Goal: Information Seeking & Learning: Learn about a topic

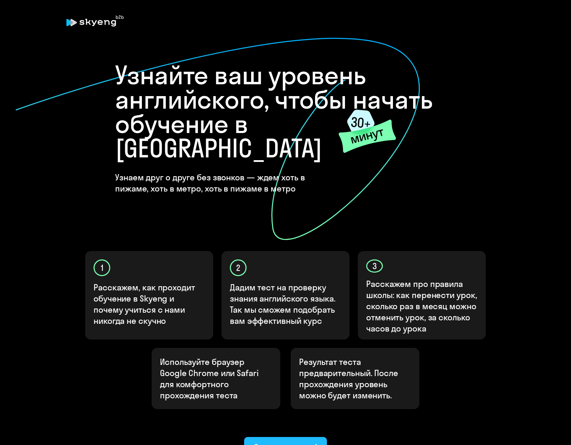
click at [290, 441] on div "Ок, приступаем!" at bounding box center [285, 446] width 63 height 11
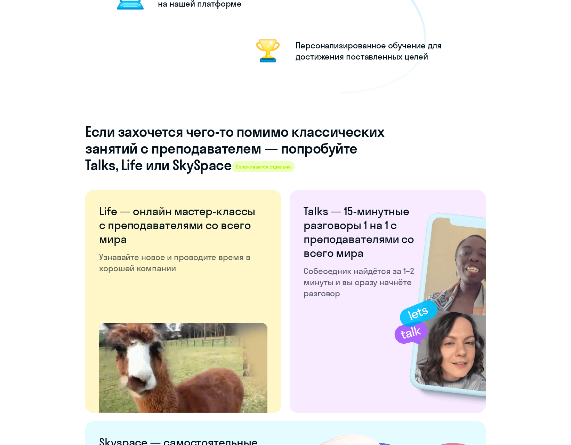
scroll to position [1168, 0]
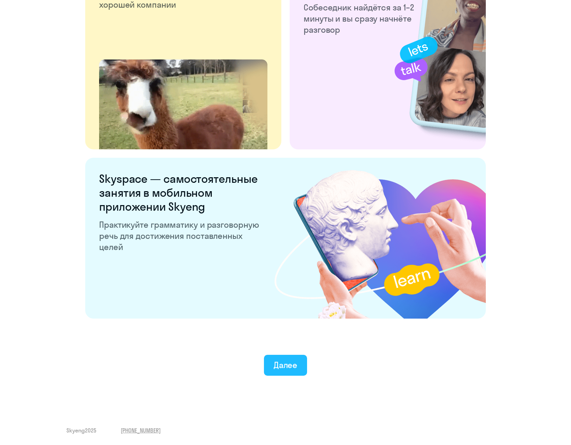
click at [288, 366] on div "Далее" at bounding box center [286, 364] width 24 height 11
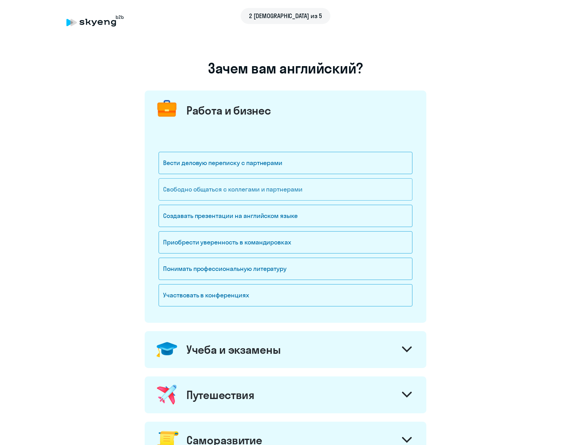
click at [212, 189] on div "Свободно общаться с коллегами и партнерами" at bounding box center [286, 189] width 254 height 22
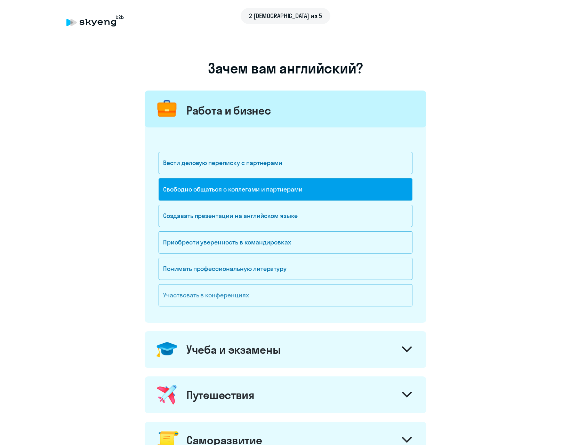
click at [207, 299] on div "Участвовать в конференциях" at bounding box center [286, 295] width 254 height 22
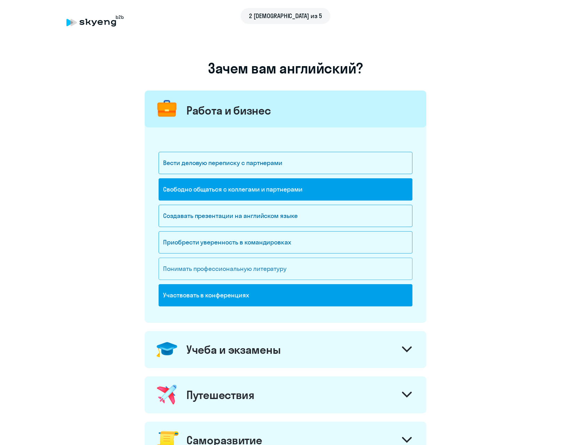
click at [204, 273] on div "Понимать профессиональную литературу" at bounding box center [286, 269] width 254 height 22
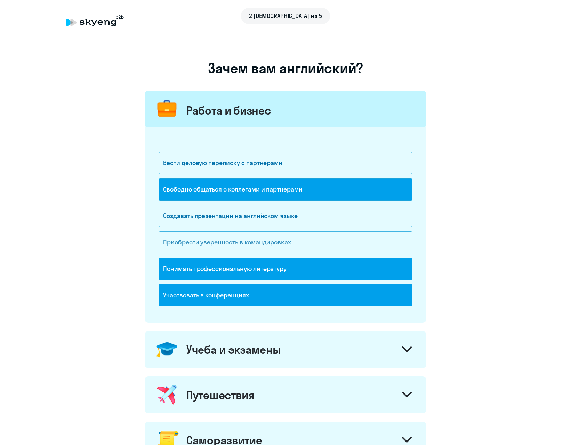
click at [204, 250] on div "Приобрести уверенность в командировках" at bounding box center [286, 242] width 254 height 22
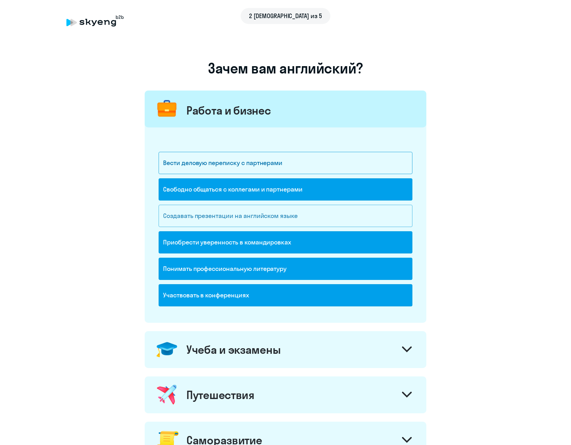
click at [201, 221] on div "Создавать презентации на английском языке" at bounding box center [286, 216] width 254 height 22
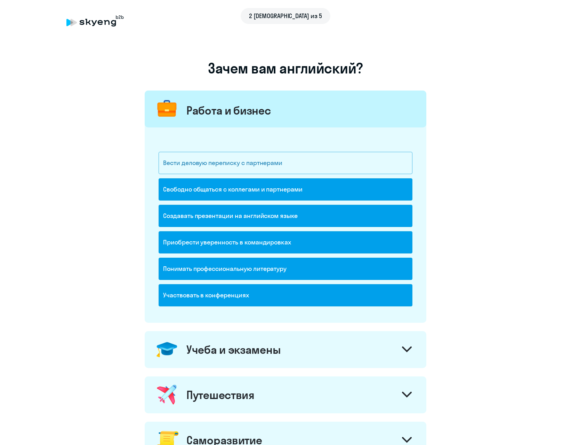
click at [198, 166] on div "Вести деловую переписку с партнерами" at bounding box center [286, 163] width 254 height 22
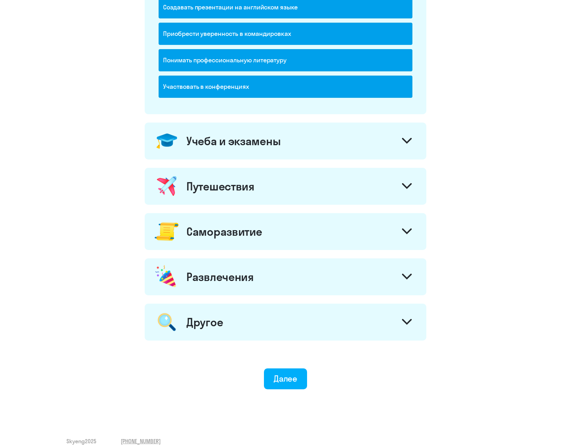
scroll to position [209, 0]
click at [312, 151] on div "Учеба и экзамены" at bounding box center [286, 140] width 282 height 37
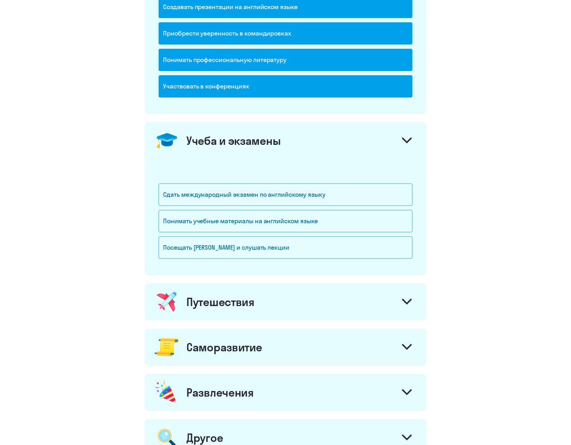
click at [290, 290] on div "Путешествия" at bounding box center [286, 301] width 282 height 37
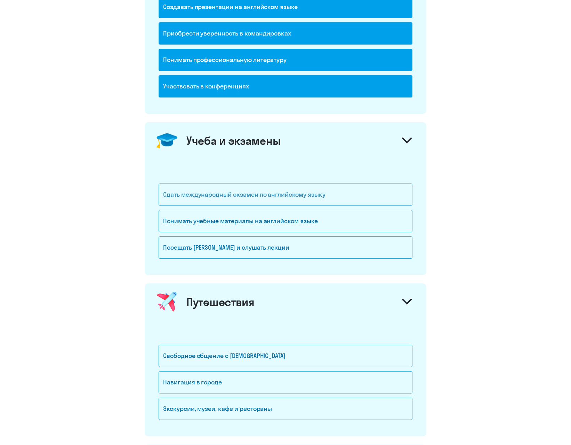
click at [245, 191] on div "Сдать международный экзамен по английскому языку" at bounding box center [286, 194] width 254 height 22
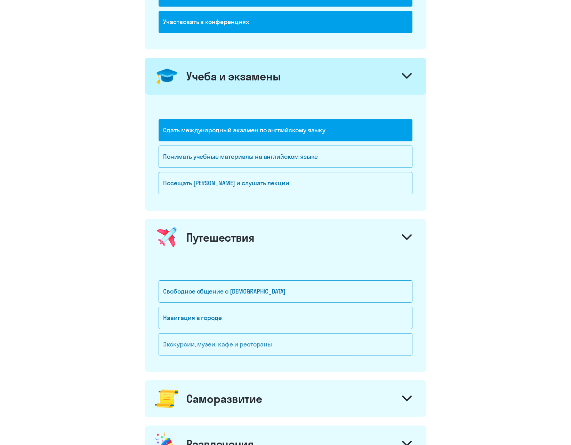
scroll to position [313, 0]
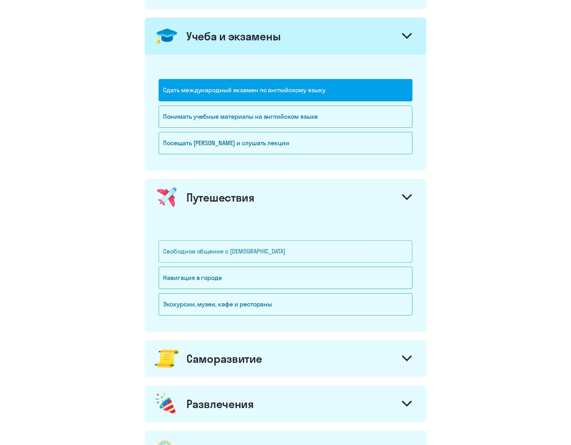
click at [239, 255] on div "Свободное общение с [DEMOGRAPHIC_DATA]" at bounding box center [286, 251] width 254 height 22
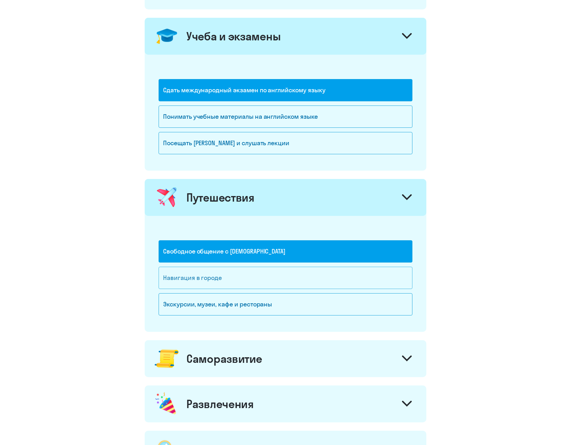
click at [238, 284] on div "Навигация в городе" at bounding box center [286, 278] width 254 height 22
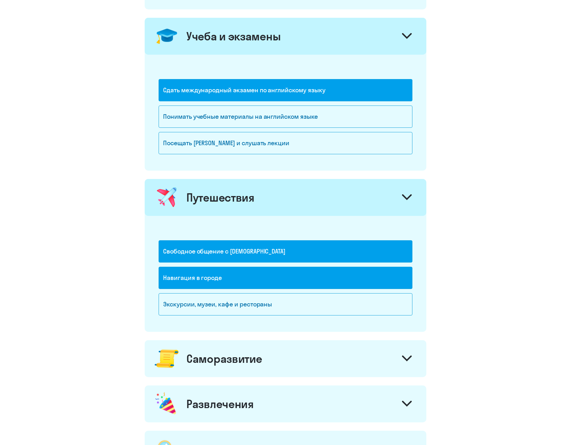
click at [250, 362] on div "Саморазвитие" at bounding box center [225, 358] width 76 height 14
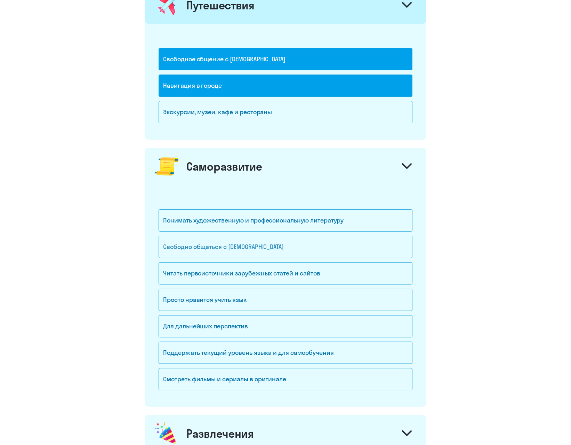
scroll to position [522, 0]
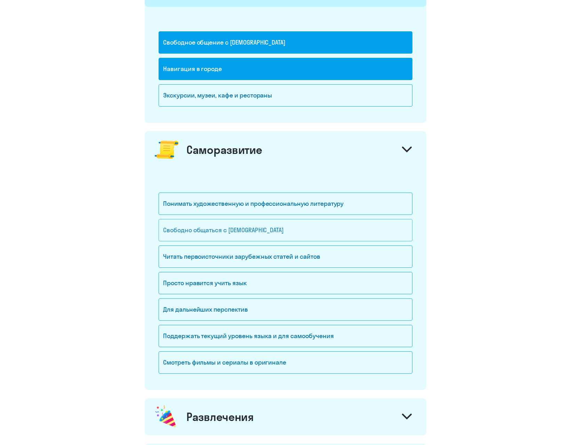
click at [240, 234] on div "Свободно общаться с [DEMOGRAPHIC_DATA]" at bounding box center [286, 230] width 254 height 22
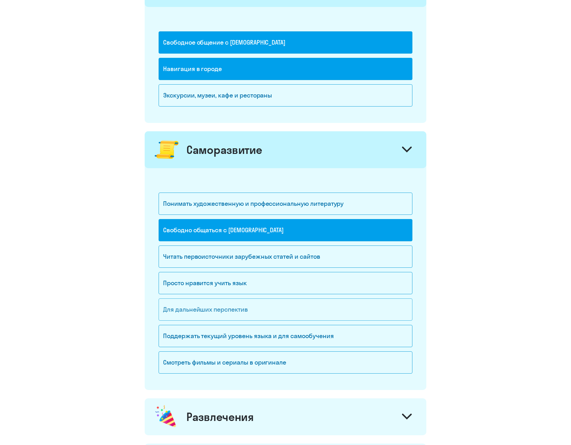
click at [219, 315] on div "Для дальнейших перспектив" at bounding box center [286, 309] width 254 height 22
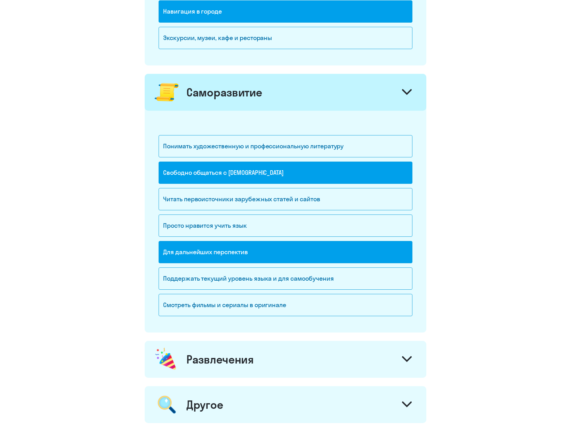
scroll to position [592, 0]
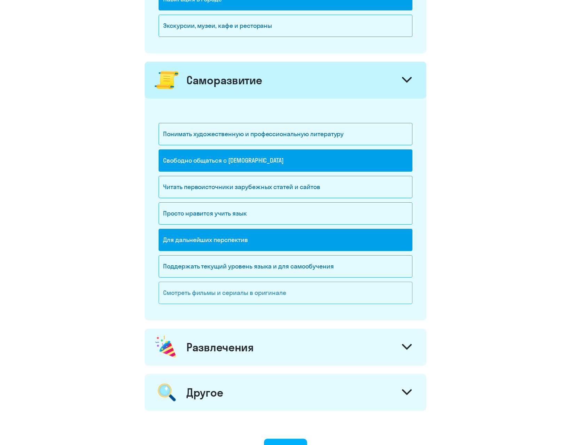
click at [251, 292] on div "Смотреть фильмы и сериалы в оригинале" at bounding box center [286, 293] width 254 height 22
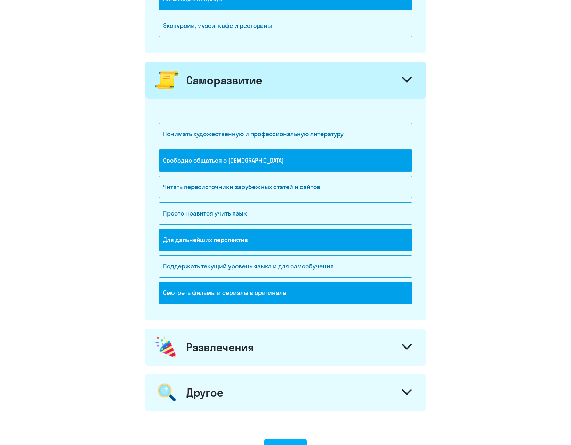
click at [251, 344] on div "Развлечения" at bounding box center [221, 347] width 68 height 14
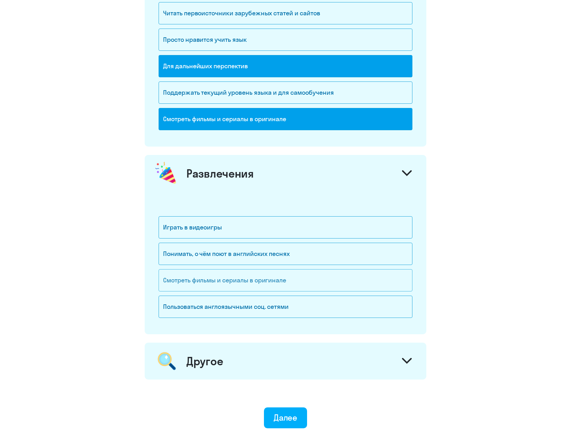
scroll to position [766, 0]
click at [196, 253] on div "Понимать, о чём поют в английских песнях" at bounding box center [286, 253] width 254 height 22
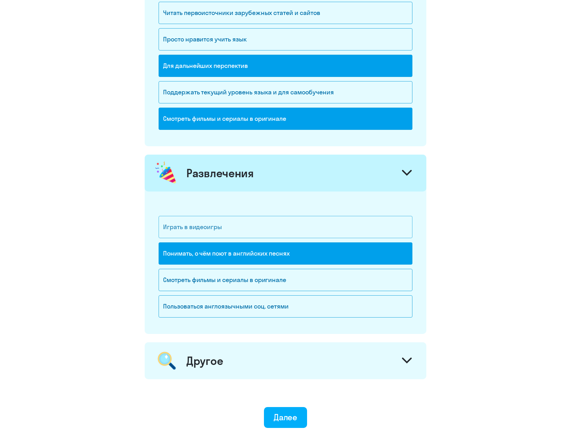
click at [183, 226] on div "Играть в видеоигры" at bounding box center [286, 227] width 254 height 22
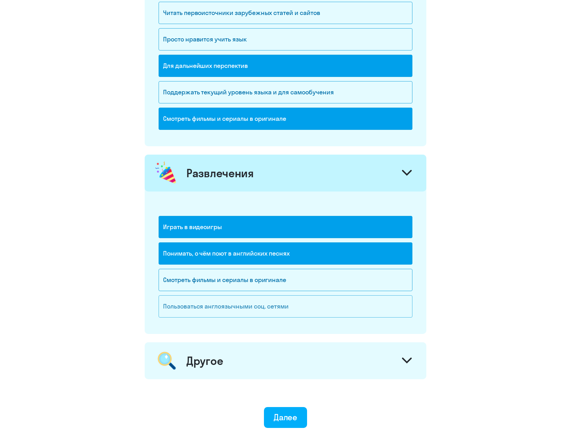
click at [244, 301] on div "Пользоваться англоязычными соц. сетями" at bounding box center [286, 306] width 254 height 22
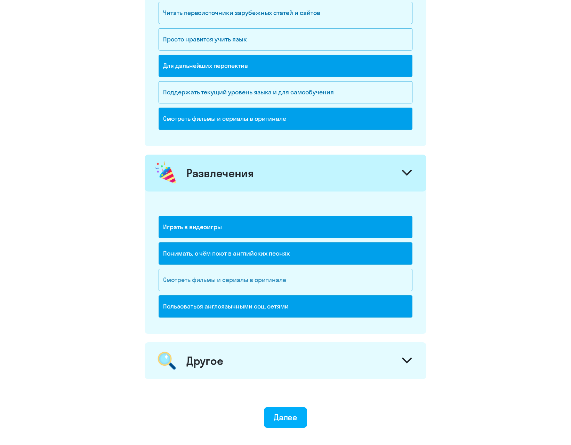
click at [243, 279] on div "Смотреть фильмы и сериалы в оригинале" at bounding box center [286, 280] width 254 height 22
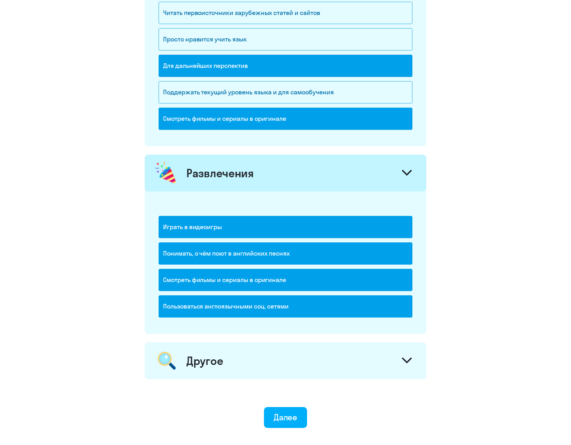
click at [244, 366] on div "Другое" at bounding box center [286, 360] width 282 height 37
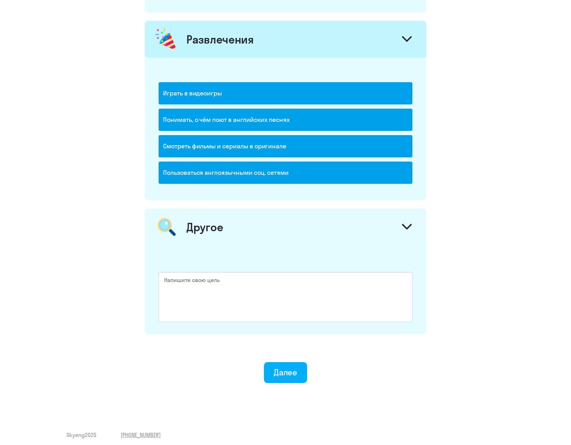
scroll to position [904, 0]
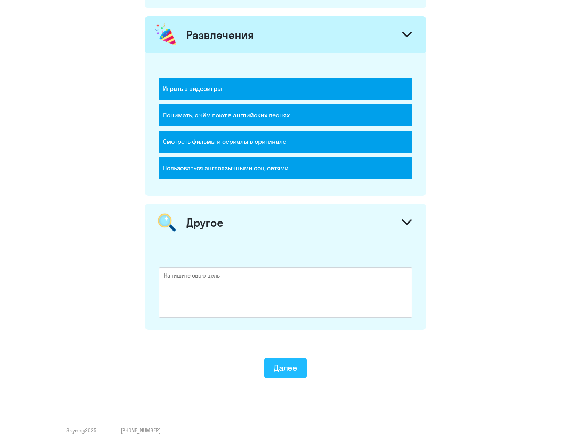
click at [278, 366] on div "Далее" at bounding box center [286, 367] width 24 height 11
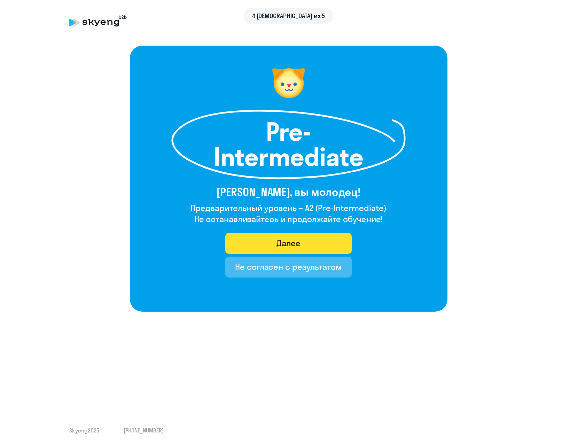
click at [298, 245] on div "Далее" at bounding box center [288, 242] width 24 height 11
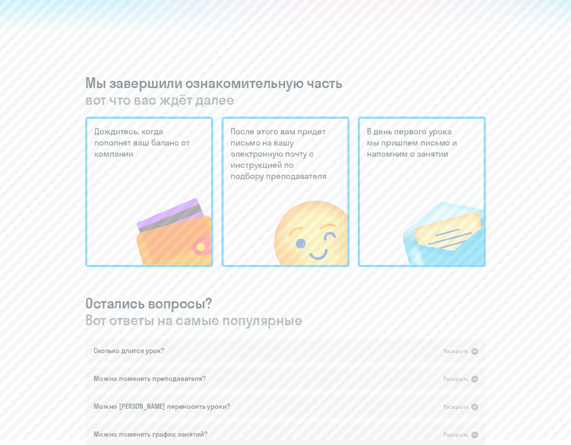
scroll to position [244, 0]
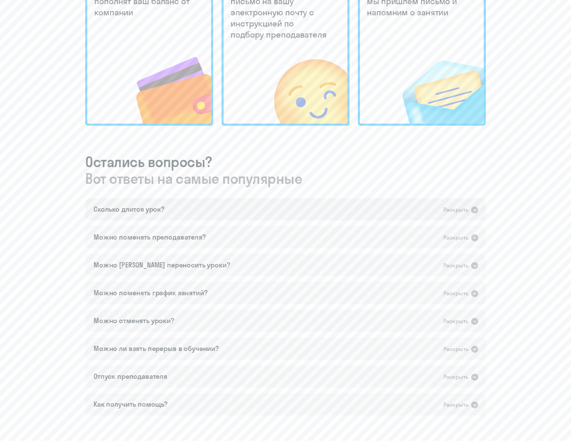
click at [467, 210] on div "Раскрыть" at bounding box center [456, 209] width 25 height 9
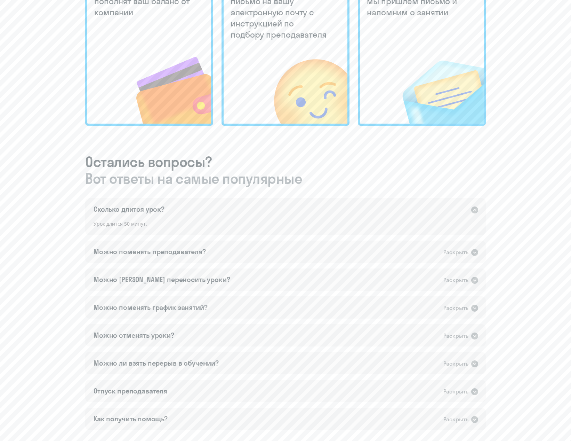
click at [469, 211] on div "Раскрыть" at bounding box center [461, 209] width 35 height 9
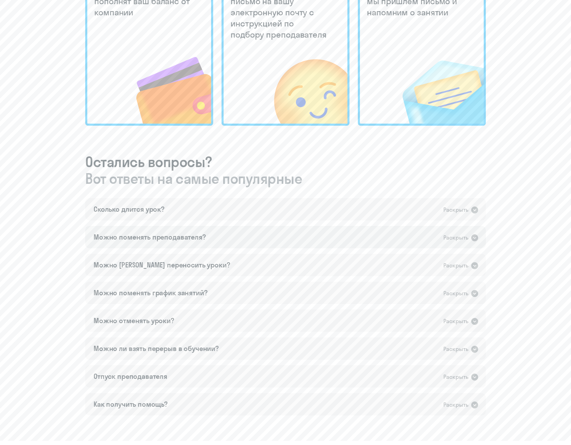
click at [470, 237] on div "Раскрыть" at bounding box center [461, 237] width 35 height 9
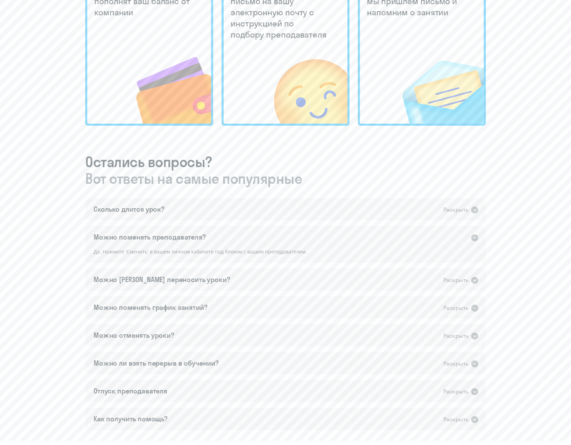
click at [470, 237] on div "Раскрыть" at bounding box center [461, 237] width 35 height 9
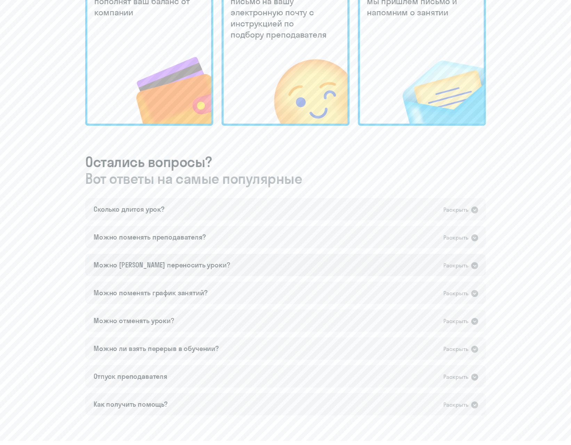
click at [431, 260] on div "Можно [PERSON_NAME] переносить уроки? Раскрыть" at bounding box center [285, 265] width 401 height 22
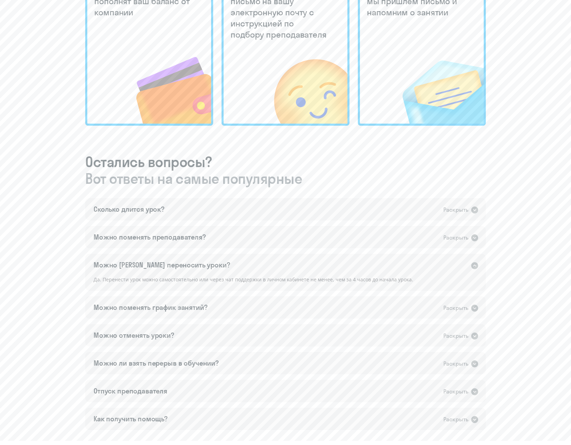
click at [403, 269] on div "Можно [PERSON_NAME] переносить уроки? Раскрыть" at bounding box center [285, 265] width 401 height 22
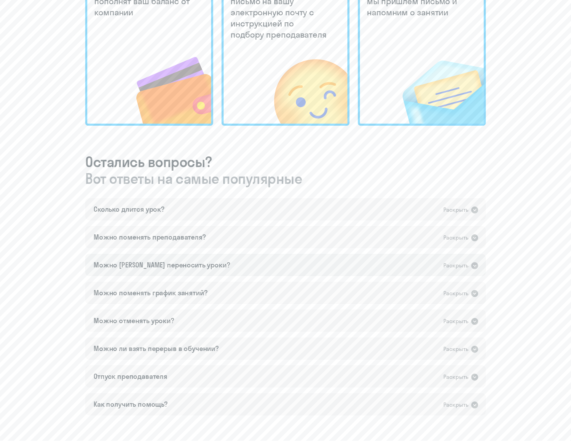
click at [385, 270] on div "Можно [PERSON_NAME] переносить уроки? Раскрыть" at bounding box center [285, 265] width 401 height 22
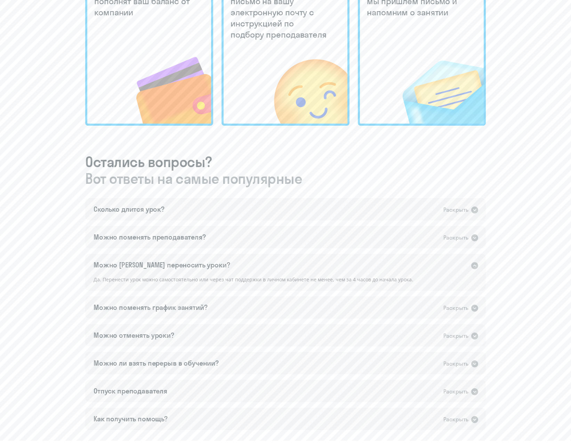
click at [380, 267] on div "Можно [PERSON_NAME] переносить уроки? Раскрыть" at bounding box center [285, 265] width 401 height 22
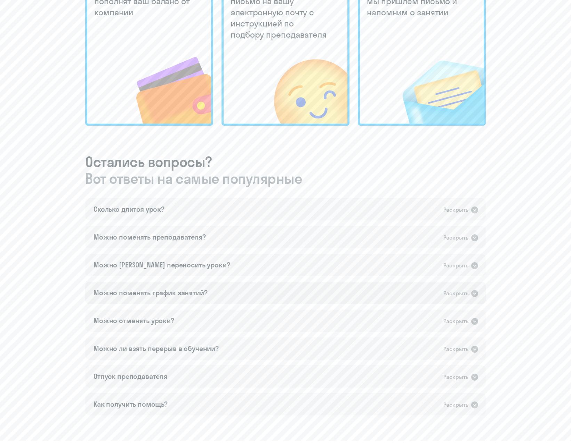
click at [371, 292] on div "Можно поменять график занятий? Раскрыть" at bounding box center [285, 293] width 401 height 22
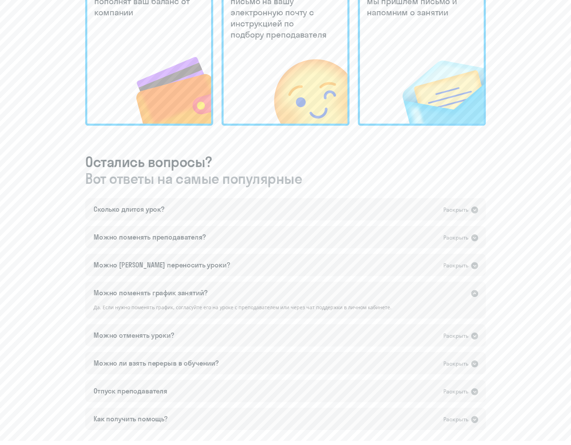
click at [385, 298] on div "Можно поменять график занятий? Раскрыть" at bounding box center [285, 293] width 401 height 22
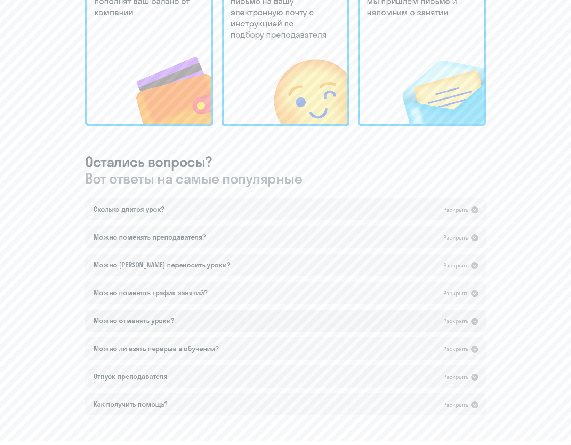
click at [359, 315] on div "Можно отменять уроки? Раскрыть" at bounding box center [285, 320] width 401 height 22
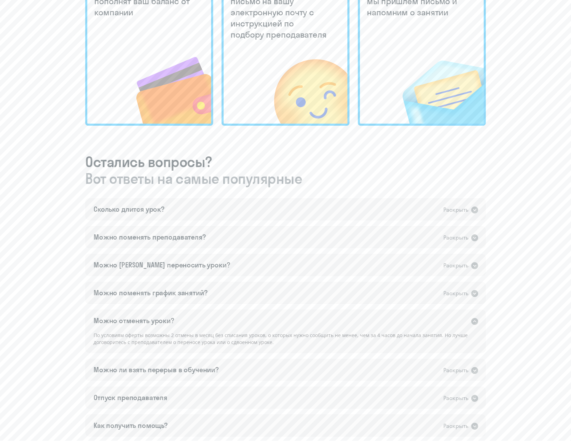
click at [358, 327] on div "Можно отменять уроки? Раскрыть" at bounding box center [285, 320] width 401 height 22
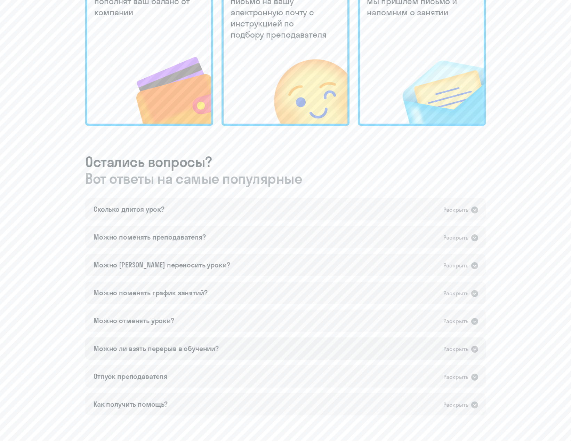
click at [340, 349] on div "Можно ли взять перерыв в обучении? Раскрыть" at bounding box center [285, 348] width 401 height 22
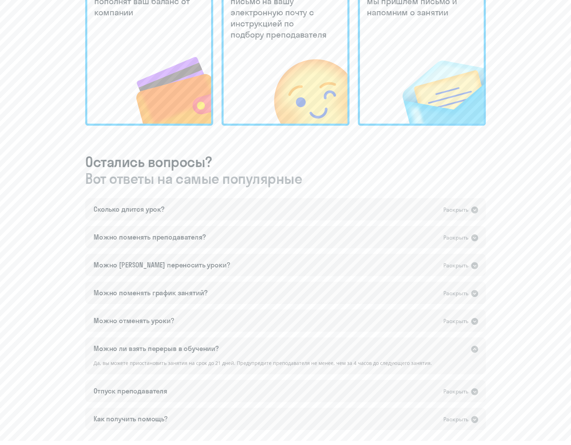
click at [340, 349] on div "Можно ли взять перерыв в обучении? Раскрыть" at bounding box center [285, 348] width 401 height 22
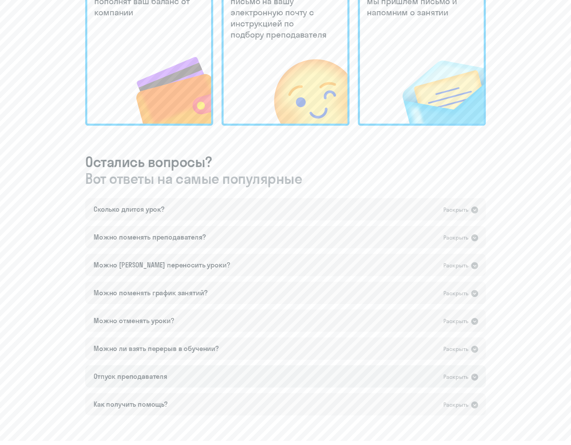
click at [311, 371] on div "Отпуск преподавателя Раскрыть" at bounding box center [285, 376] width 401 height 22
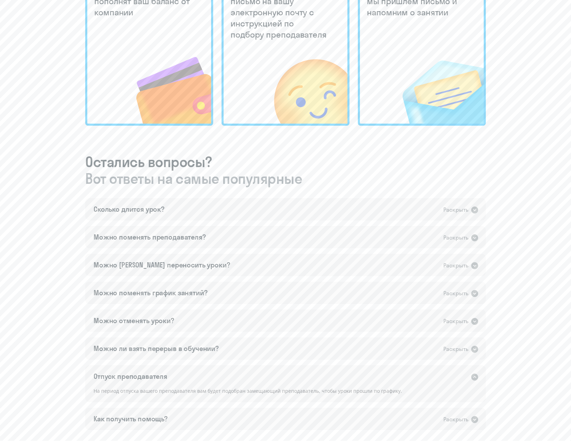
click at [312, 369] on div "Отпуск преподавателя Раскрыть" at bounding box center [285, 376] width 401 height 22
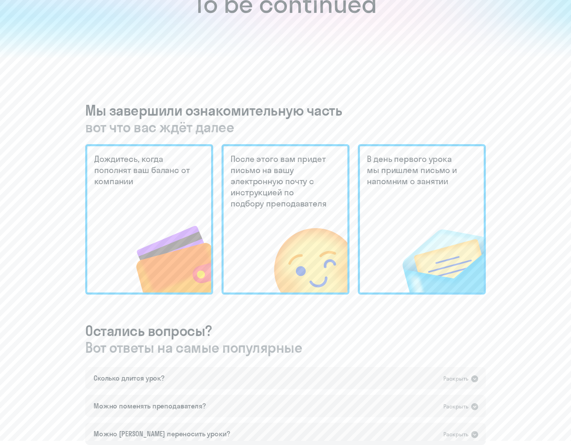
scroll to position [0, 0]
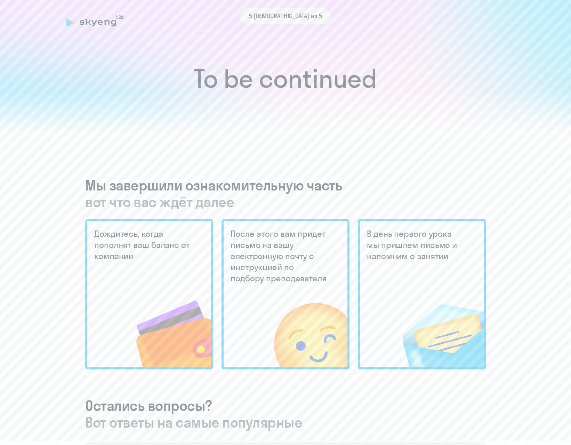
click at [162, 252] on h5 "Дождитесь, когда пополнят ваш баланс от компании" at bounding box center [143, 244] width 98 height 33
